Goal: Book appointment/travel/reservation

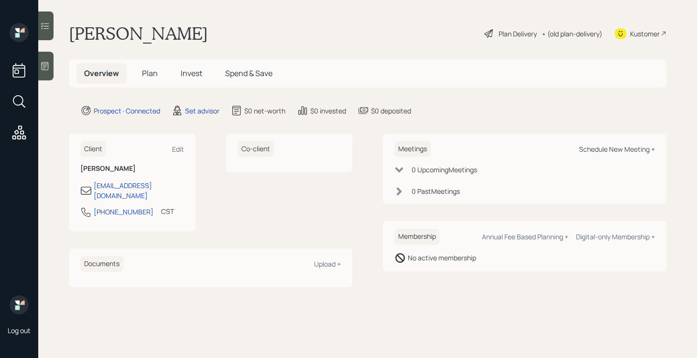
click at [624, 151] on div "Schedule New Meeting +" at bounding box center [617, 148] width 76 height 9
select select "round-[PERSON_NAME]"
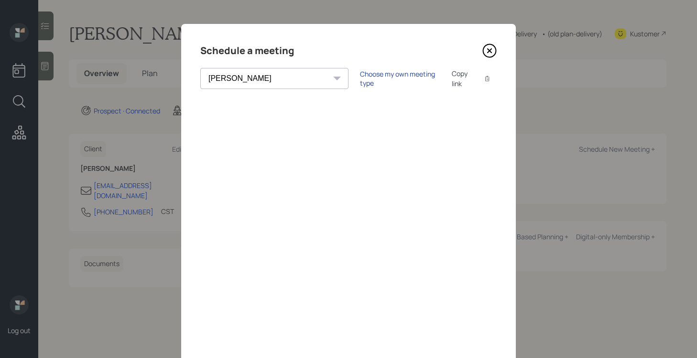
click at [360, 80] on div "Choose my own meeting type" at bounding box center [400, 78] width 80 height 18
click at [492, 51] on icon at bounding box center [490, 51] width 14 height 14
